Goal: Transaction & Acquisition: Purchase product/service

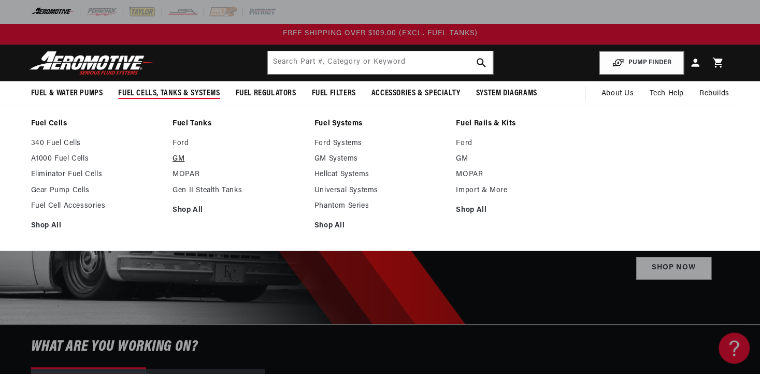
click at [186, 158] on link "GM" at bounding box center [238, 158] width 132 height 9
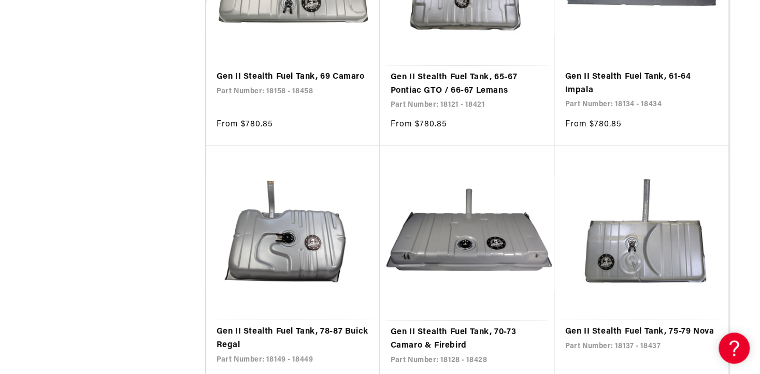
scroll to position [1968, 0]
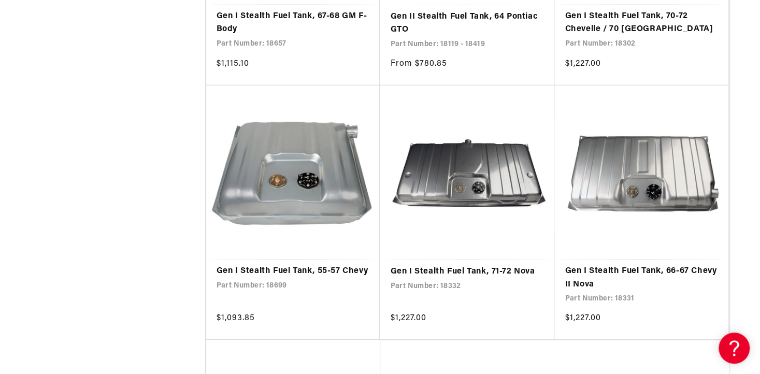
scroll to position [4040, 0]
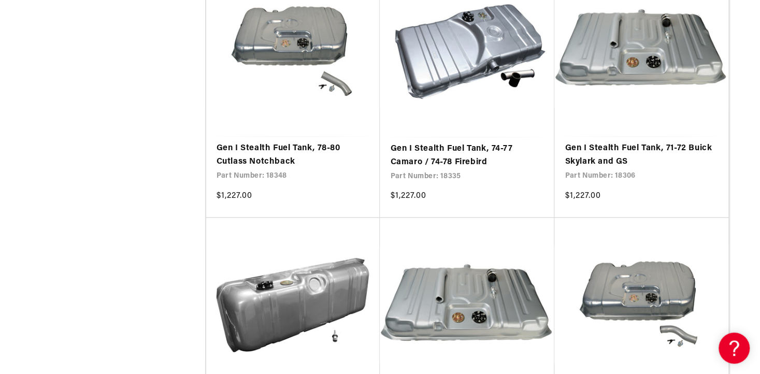
scroll to position [5490, 0]
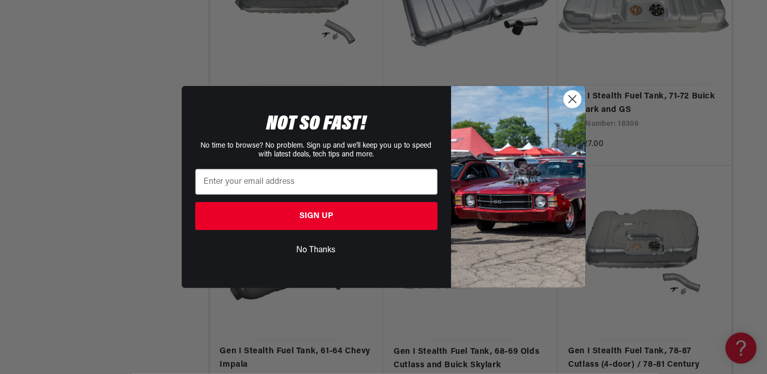
click at [328, 246] on button "No Thanks" at bounding box center [316, 250] width 242 height 20
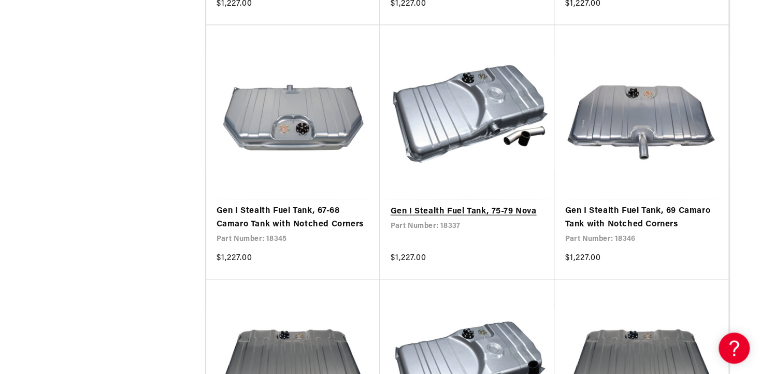
scroll to position [5904, 0]
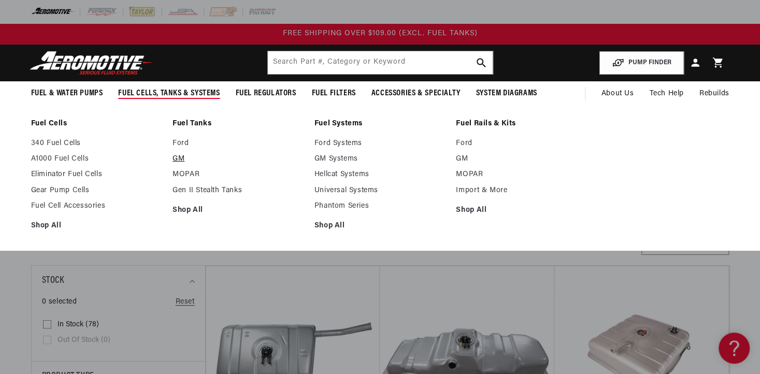
click at [186, 155] on link "GM" at bounding box center [238, 158] width 132 height 9
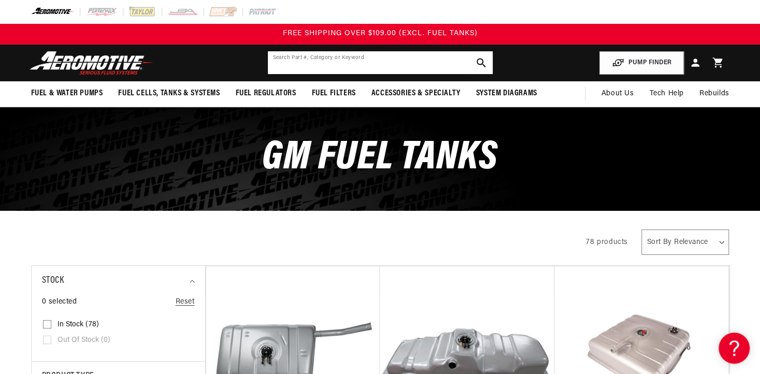
click at [326, 62] on input "text" at bounding box center [380, 62] width 225 height 23
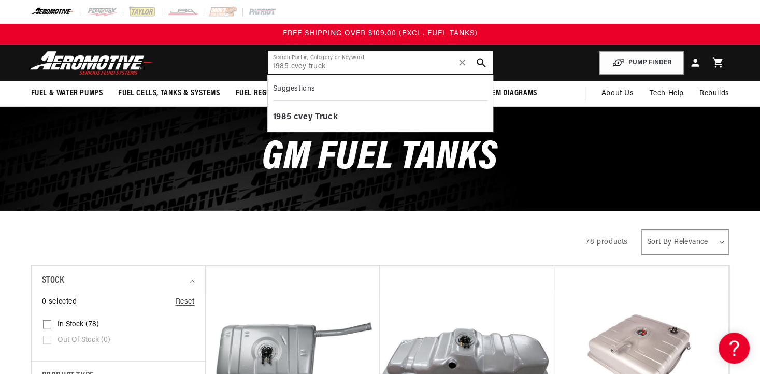
click at [307, 65] on input "1985 cvey truck" at bounding box center [380, 62] width 225 height 23
type input "1985 chevy truck"
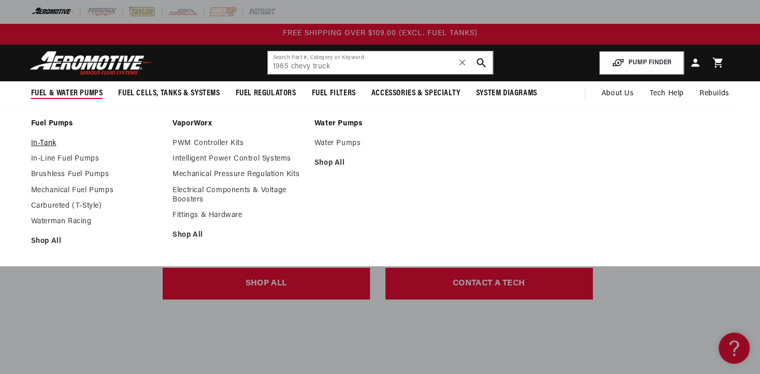
click at [50, 142] on link "In-Tank" at bounding box center [97, 143] width 132 height 9
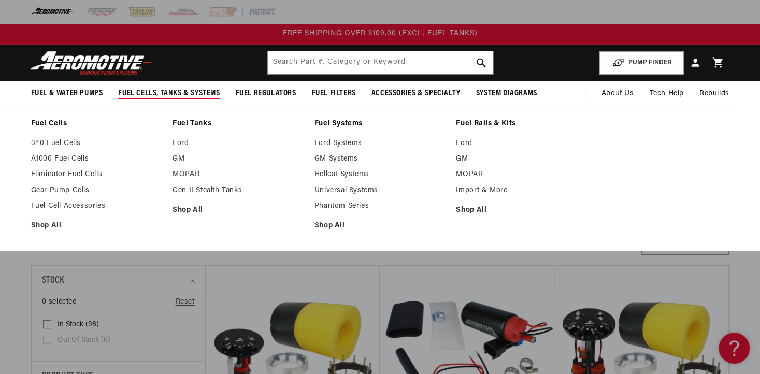
click at [166, 94] on span "Fuel Cells, Tanks & Systems" at bounding box center [169, 93] width 102 height 11
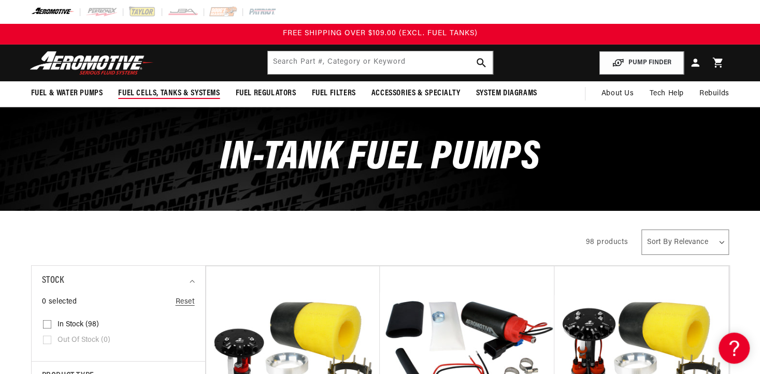
click at [166, 94] on span "Fuel Cells, Tanks & Systems" at bounding box center [169, 93] width 102 height 11
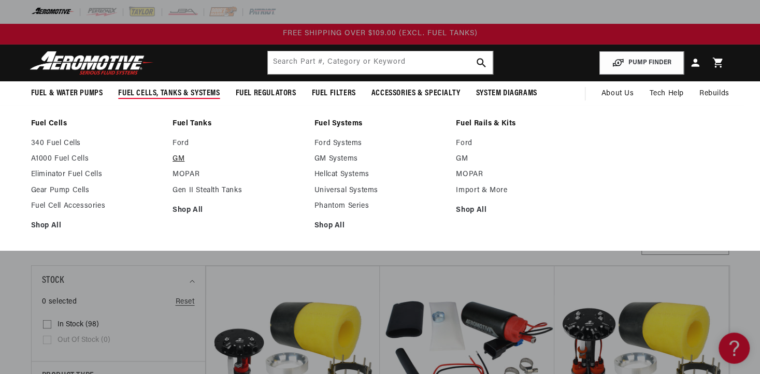
click at [174, 156] on link "GM" at bounding box center [238, 158] width 132 height 9
